Goal: Task Accomplishment & Management: Use online tool/utility

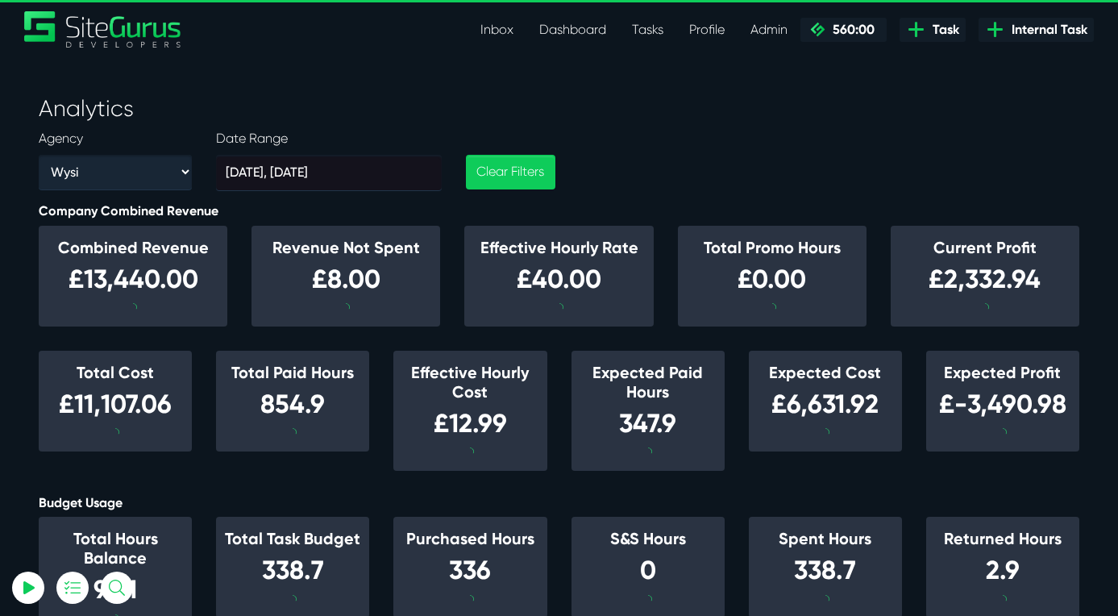
select select "39724"
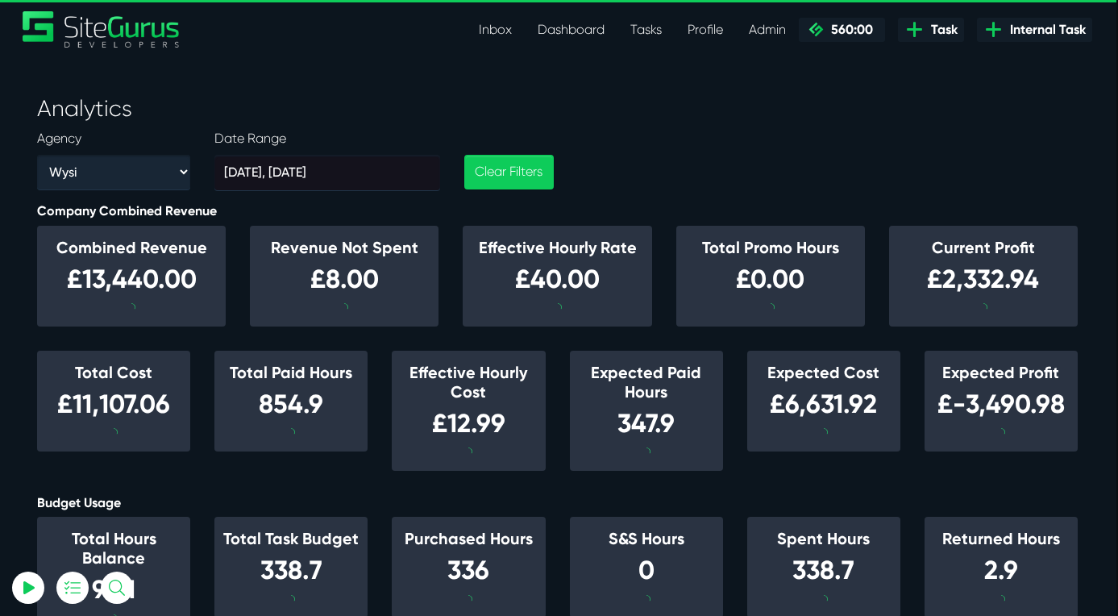
select select "0"
click at [645, 34] on link "Tasks" at bounding box center [646, 30] width 57 height 32
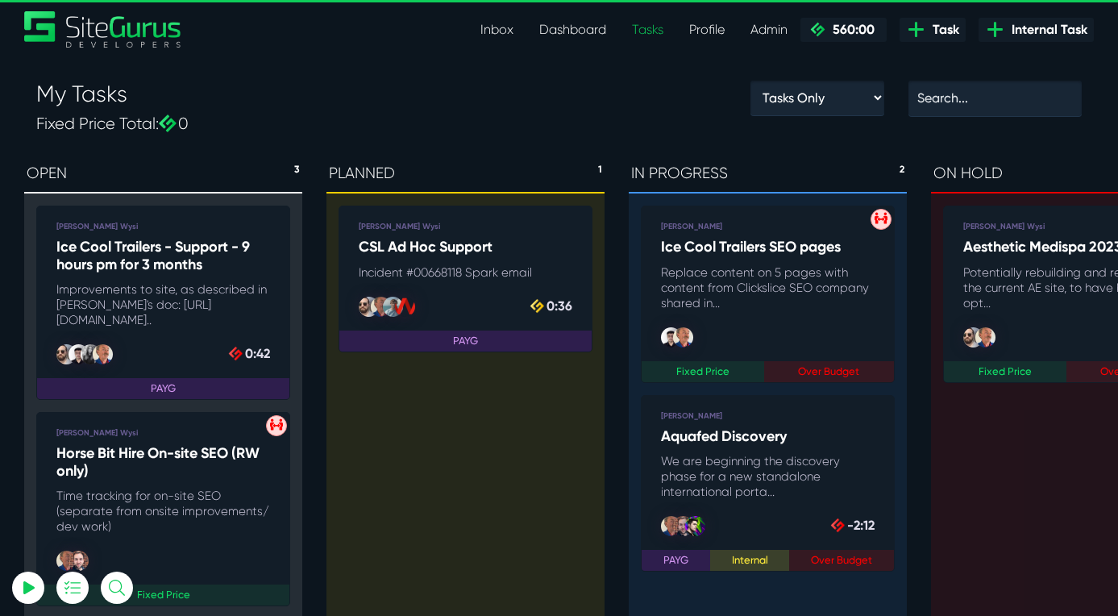
select select "0"
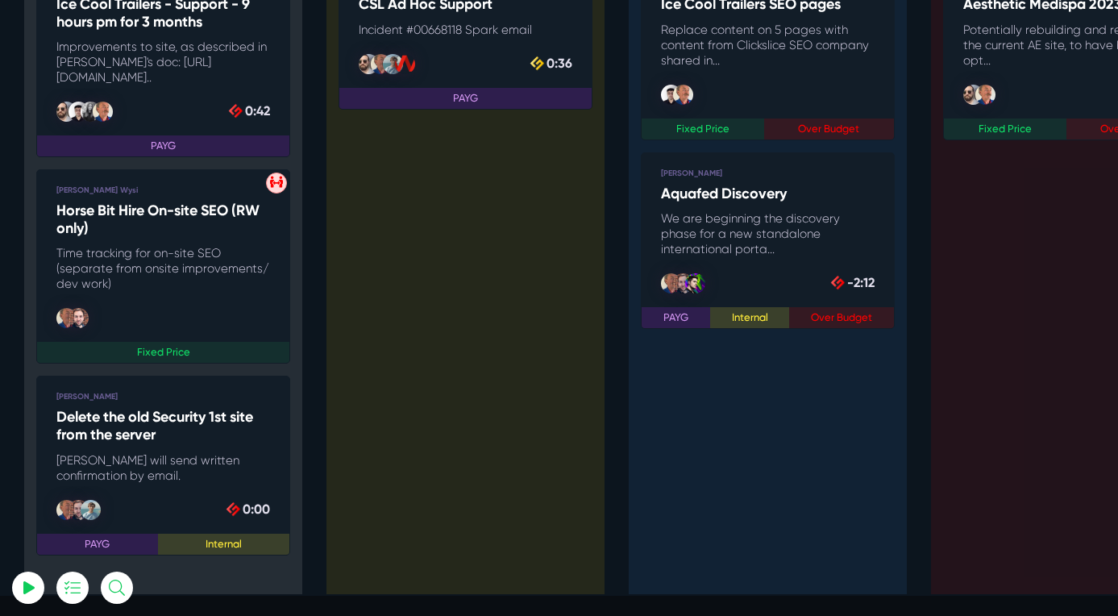
scroll to position [256, 0]
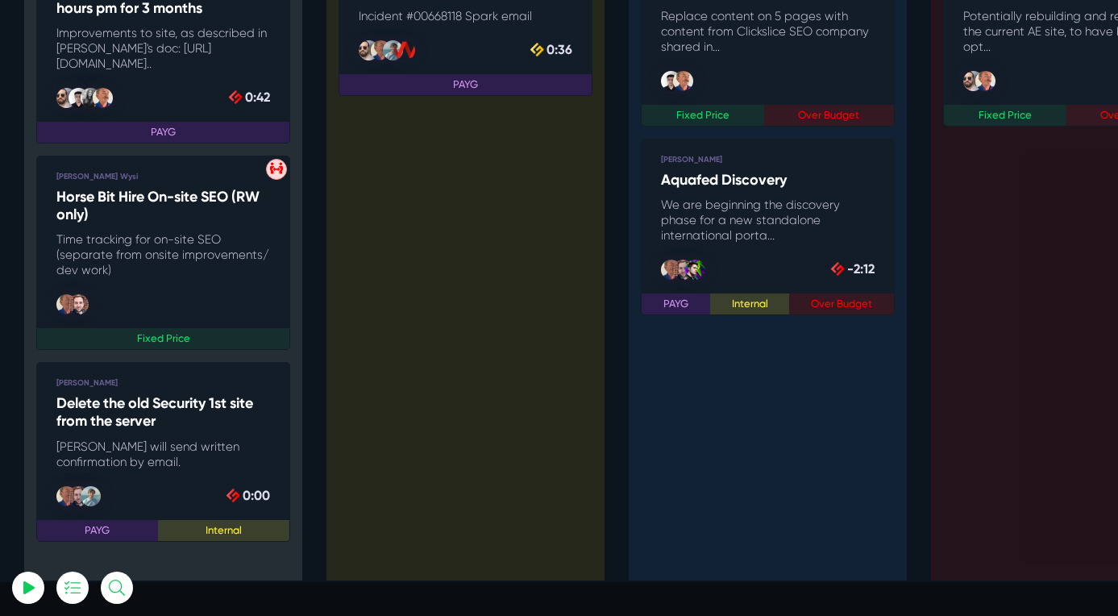
click at [156, 426] on h5 "Delete the old Security 1st site from the server" at bounding box center [163, 412] width 214 height 35
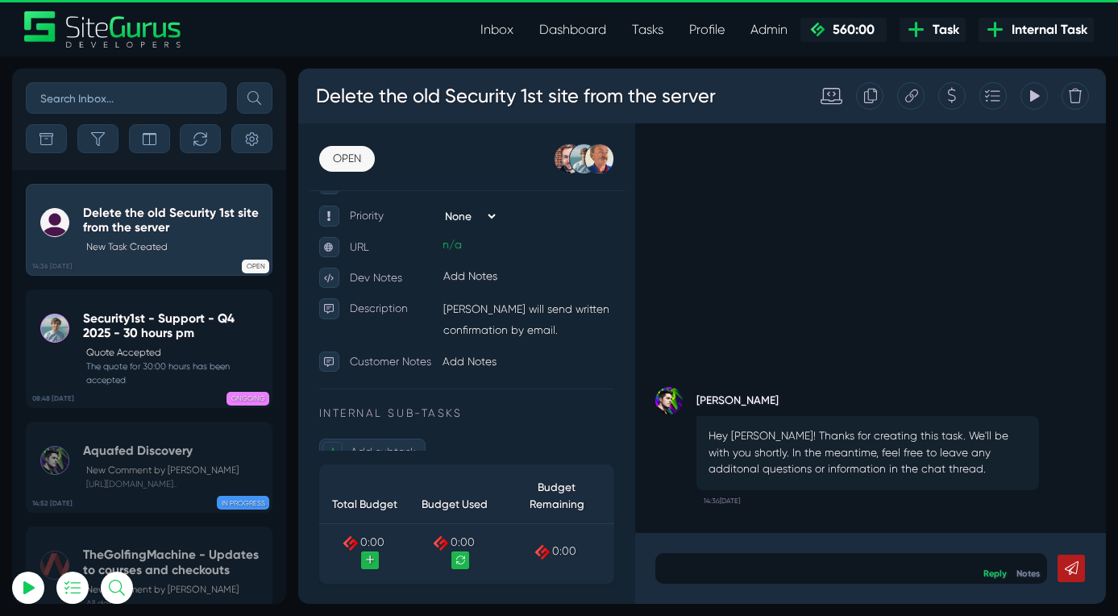
scroll to position [300, 0]
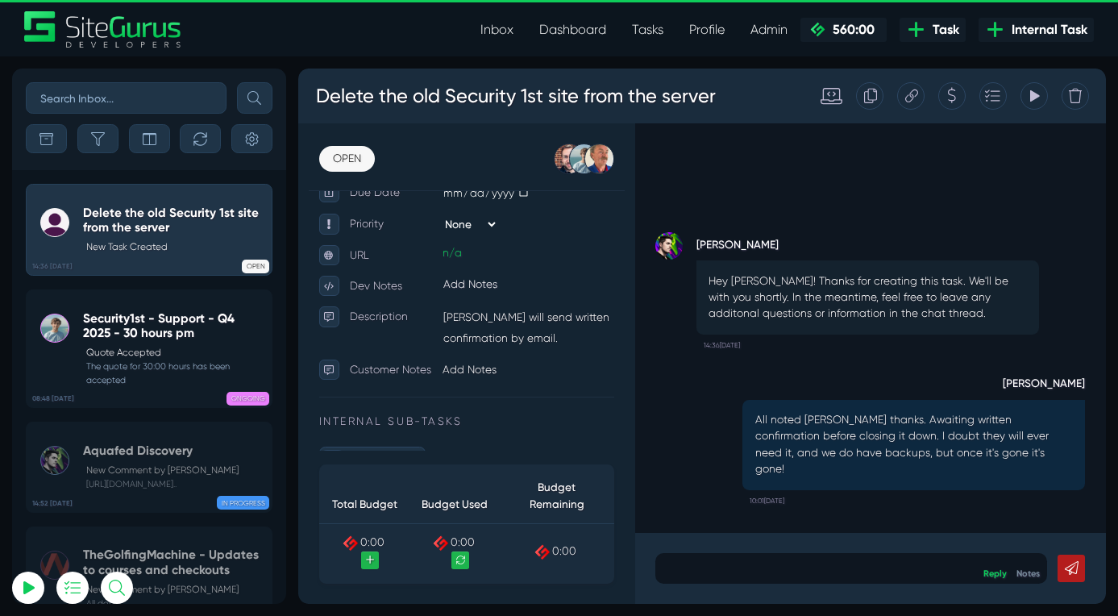
scroll to position [0, 0]
